Goal: Check status: Check status

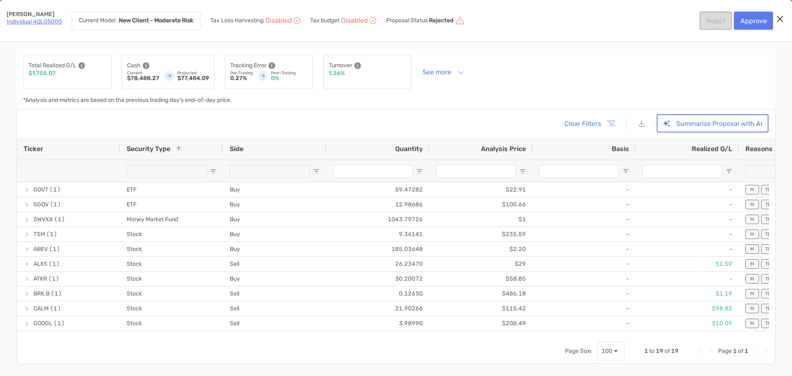
click at [61, 21] on link "Individual 4QL05000" at bounding box center [34, 21] width 55 height 7
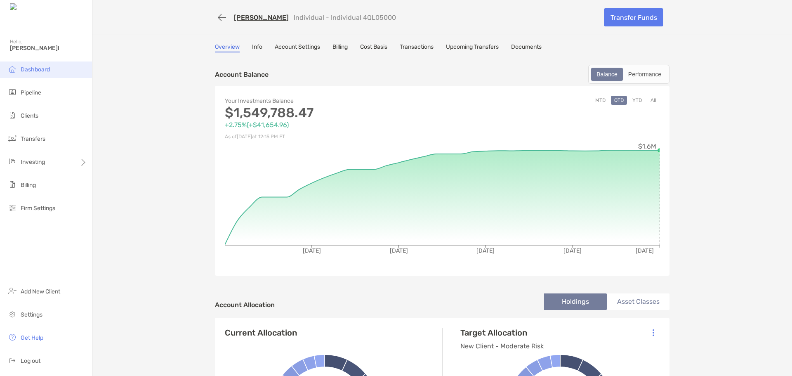
click at [52, 68] on li "Dashboard" at bounding box center [46, 69] width 92 height 16
